Goal: Information Seeking & Learning: Learn about a topic

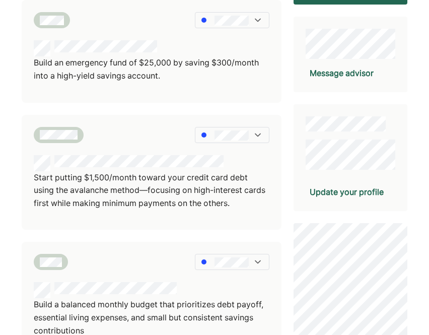
scroll to position [189, 0]
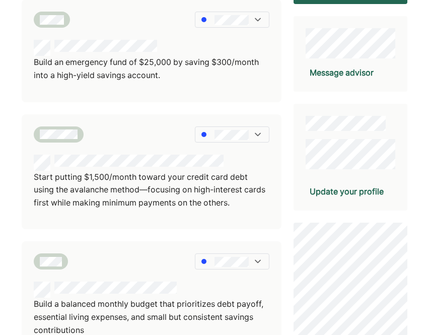
click at [164, 179] on p "Start putting $1,500/month toward your credit card debt using the avalanche met…" at bounding box center [152, 190] width 236 height 39
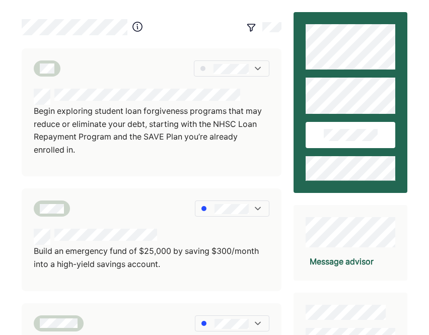
click at [156, 124] on p "Begin exploring student loan forgiveness programs that may reduce or eliminate …" at bounding box center [152, 130] width 236 height 51
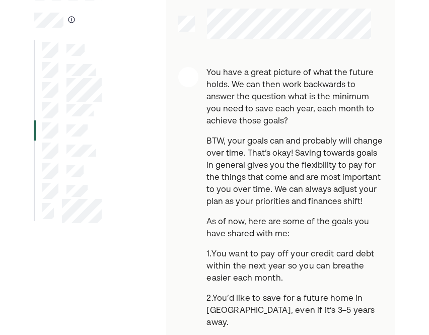
scroll to position [77, 0]
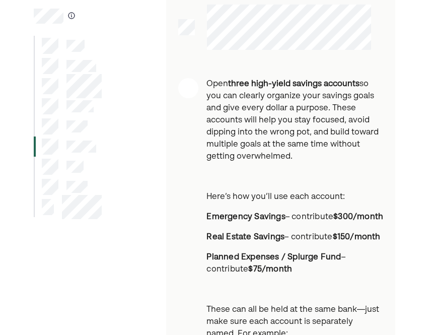
scroll to position [81, 0]
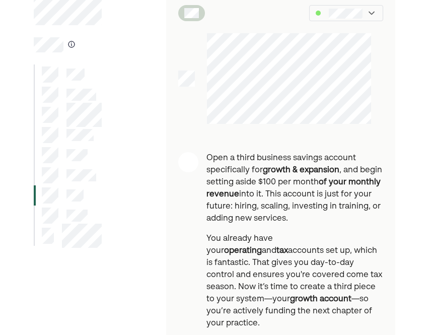
scroll to position [53, 0]
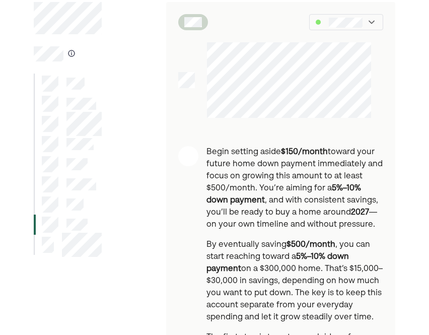
scroll to position [55, 0]
